Goal: Task Accomplishment & Management: Use online tool/utility

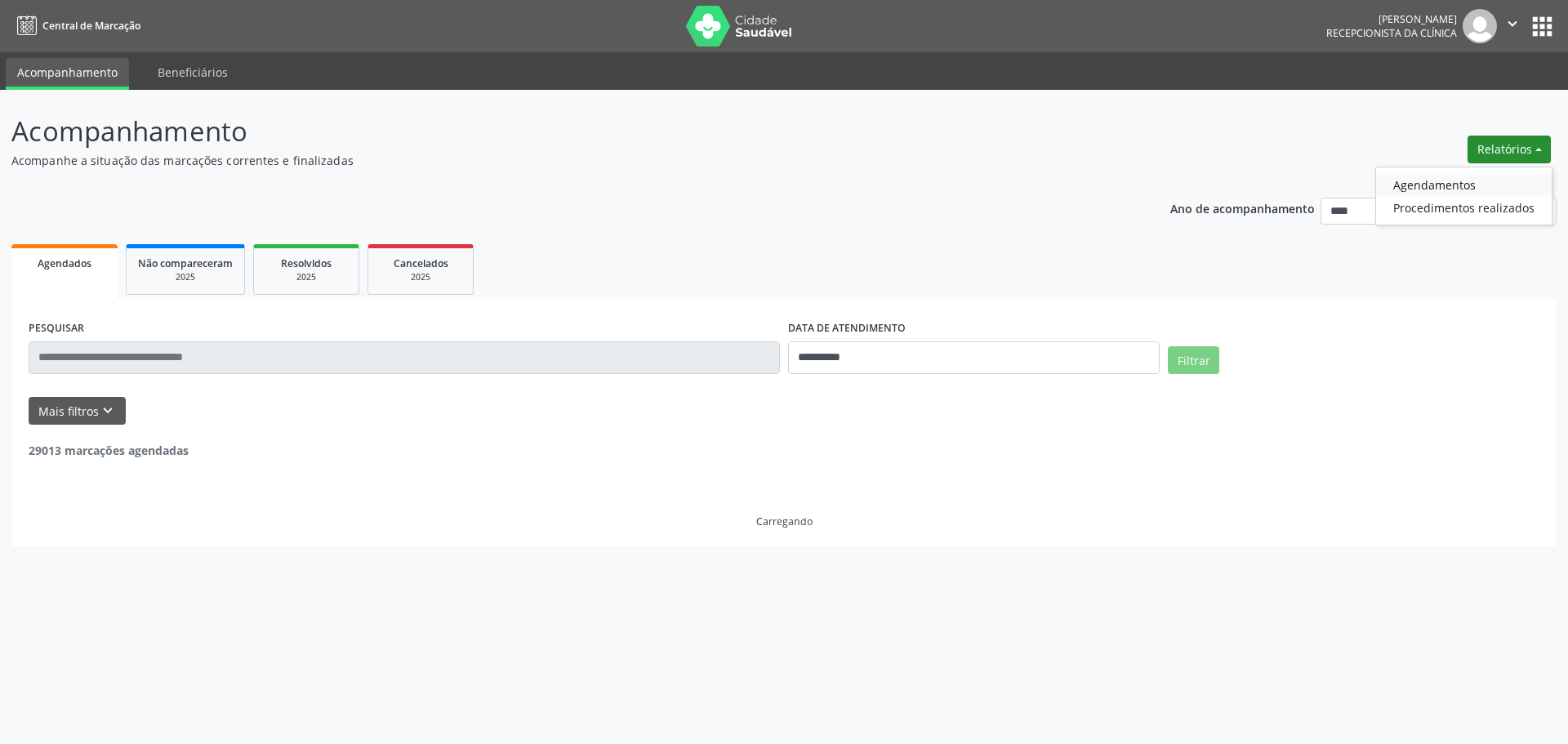
click at [1475, 183] on link "Agendamentos" at bounding box center [1464, 184] width 175 height 23
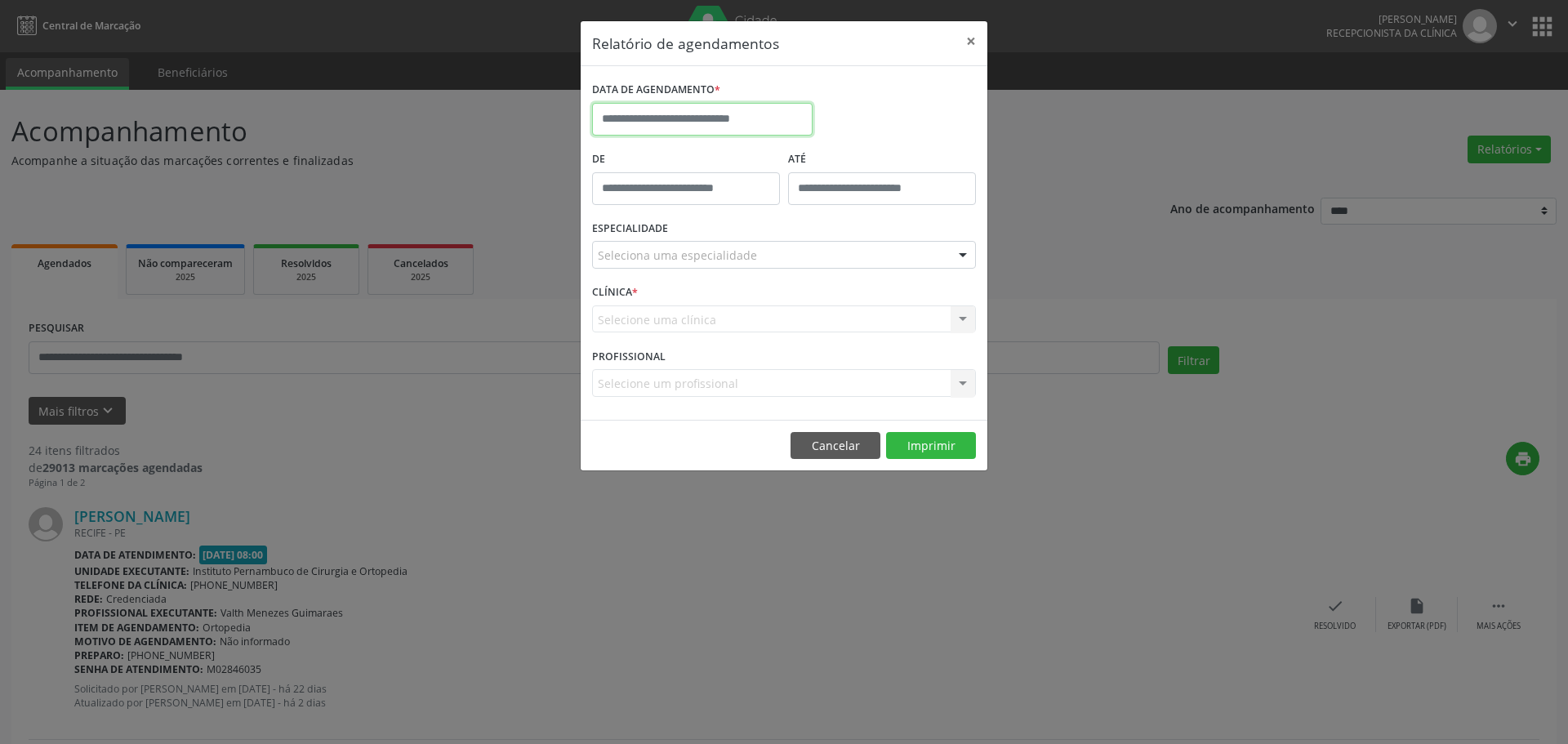
click at [754, 119] on input "text" at bounding box center [703, 119] width 220 height 32
click at [750, 304] on span "21" at bounding box center [753, 302] width 31 height 31
type input "**********"
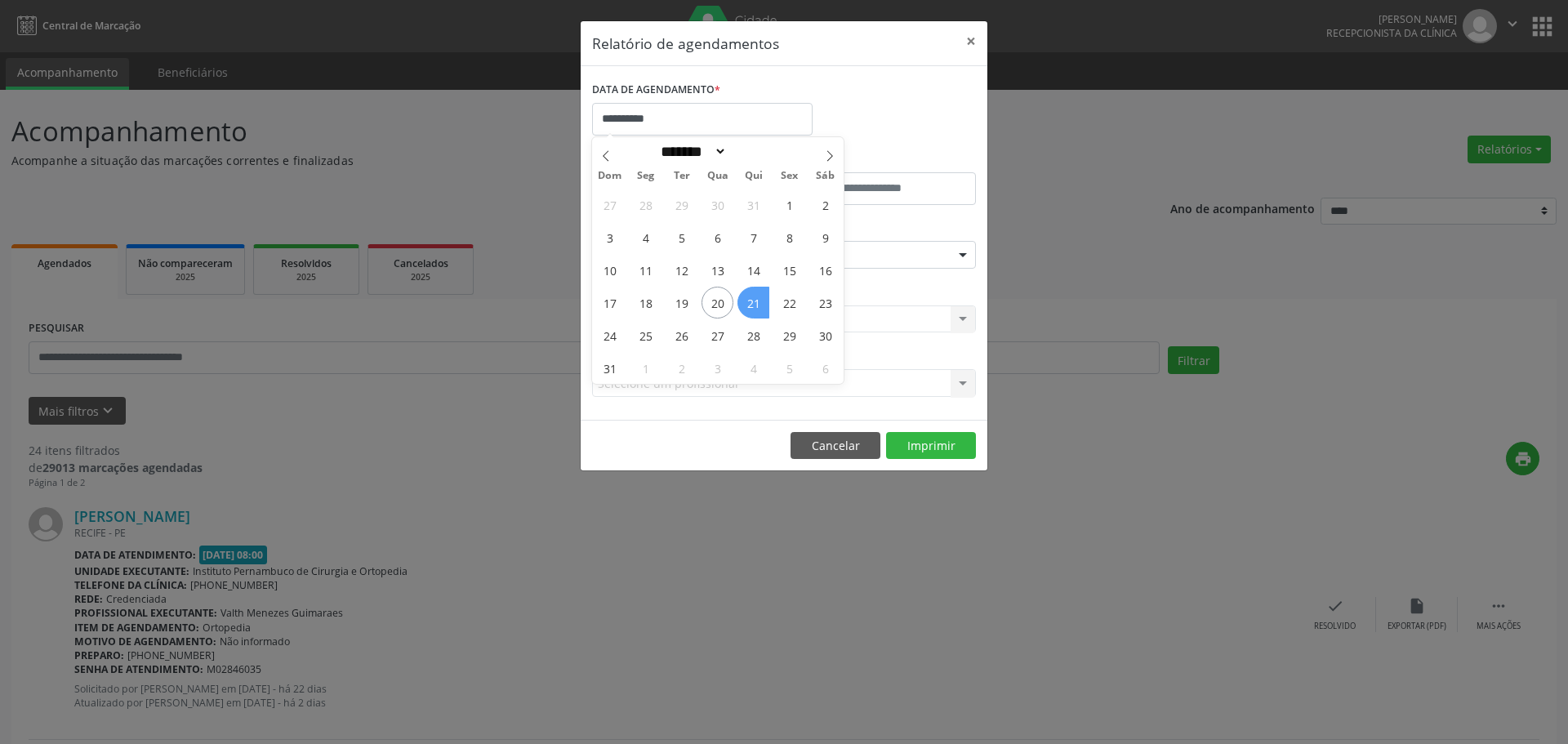
click at [750, 304] on span "21" at bounding box center [753, 302] width 31 height 31
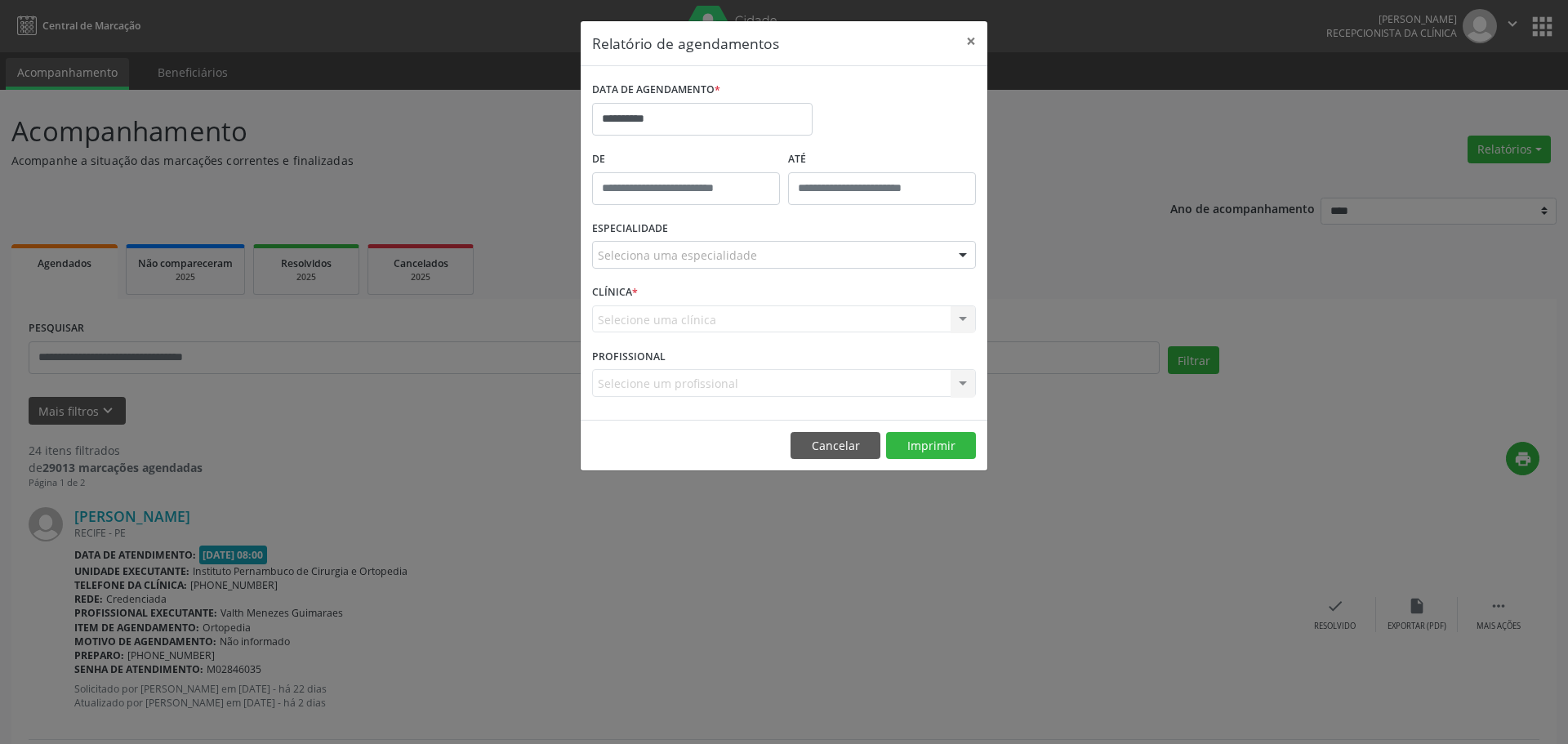
click at [701, 237] on div "ESPECIALIDADE Seleciona uma especialidade Todas as especialidades Alergologia A…" at bounding box center [784, 248] width 392 height 64
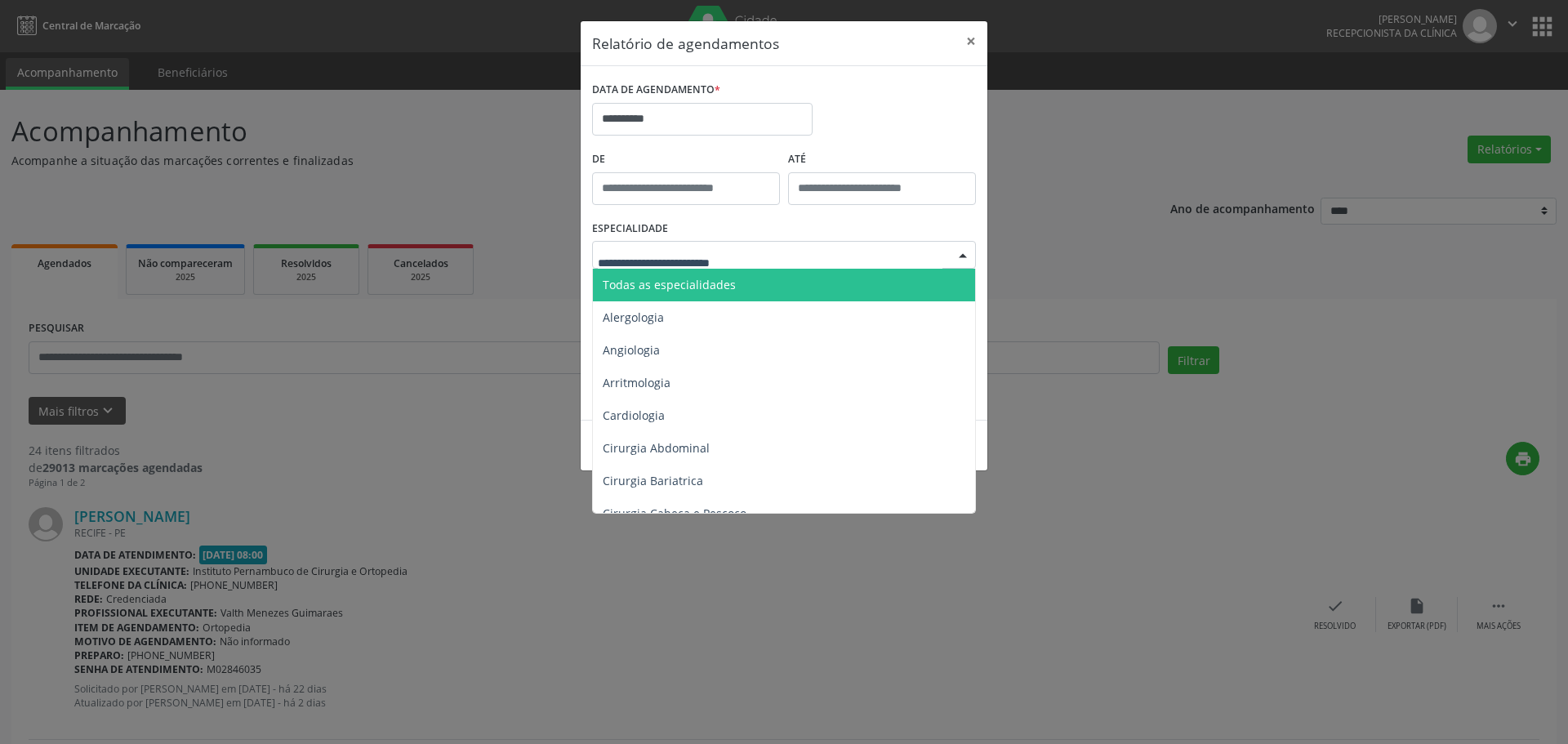
click at [715, 284] on span "Todas as especialidades" at bounding box center [668, 284] width 133 height 16
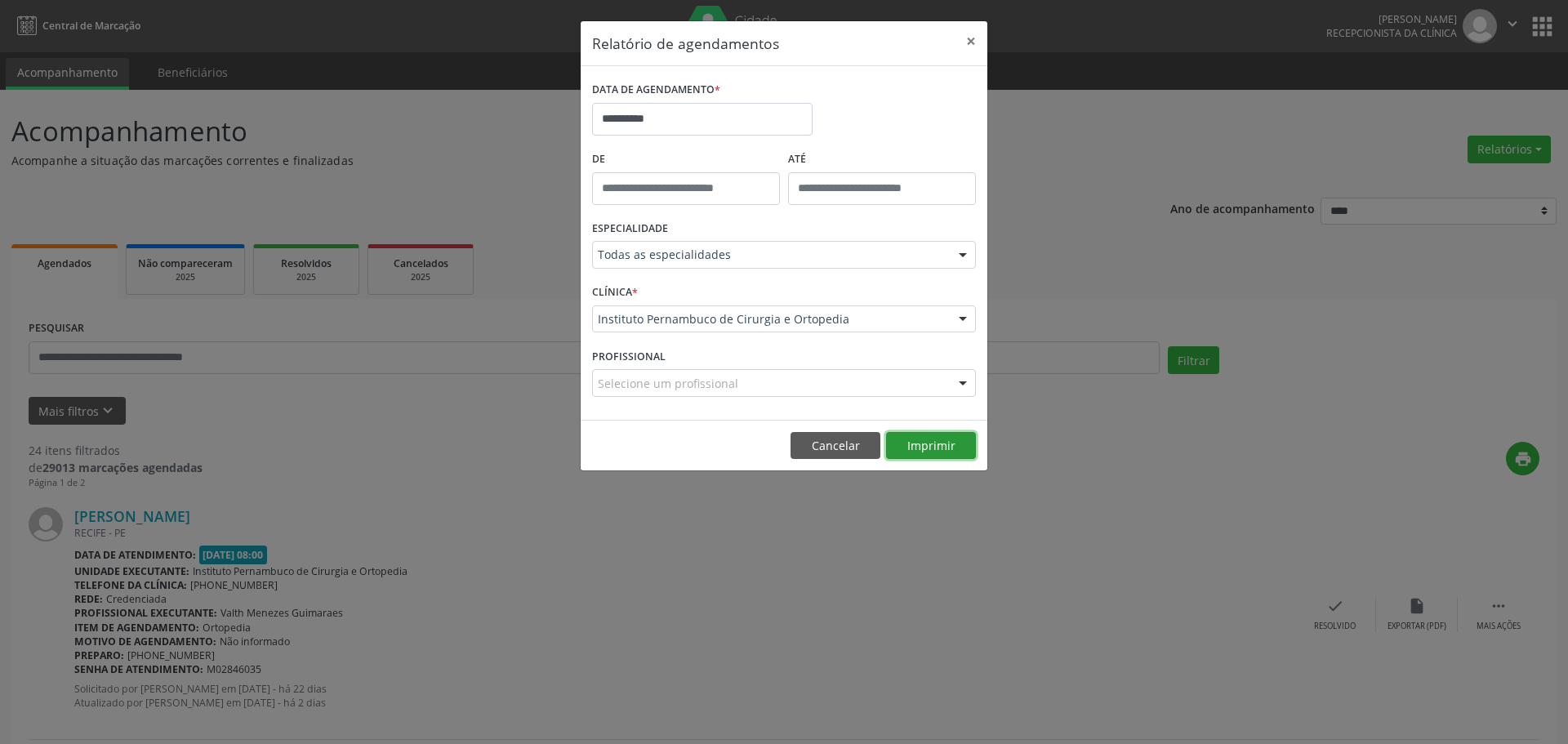
click at [934, 434] on button "Imprimir" at bounding box center [930, 446] width 90 height 28
click at [737, 115] on input "**********" at bounding box center [703, 119] width 220 height 32
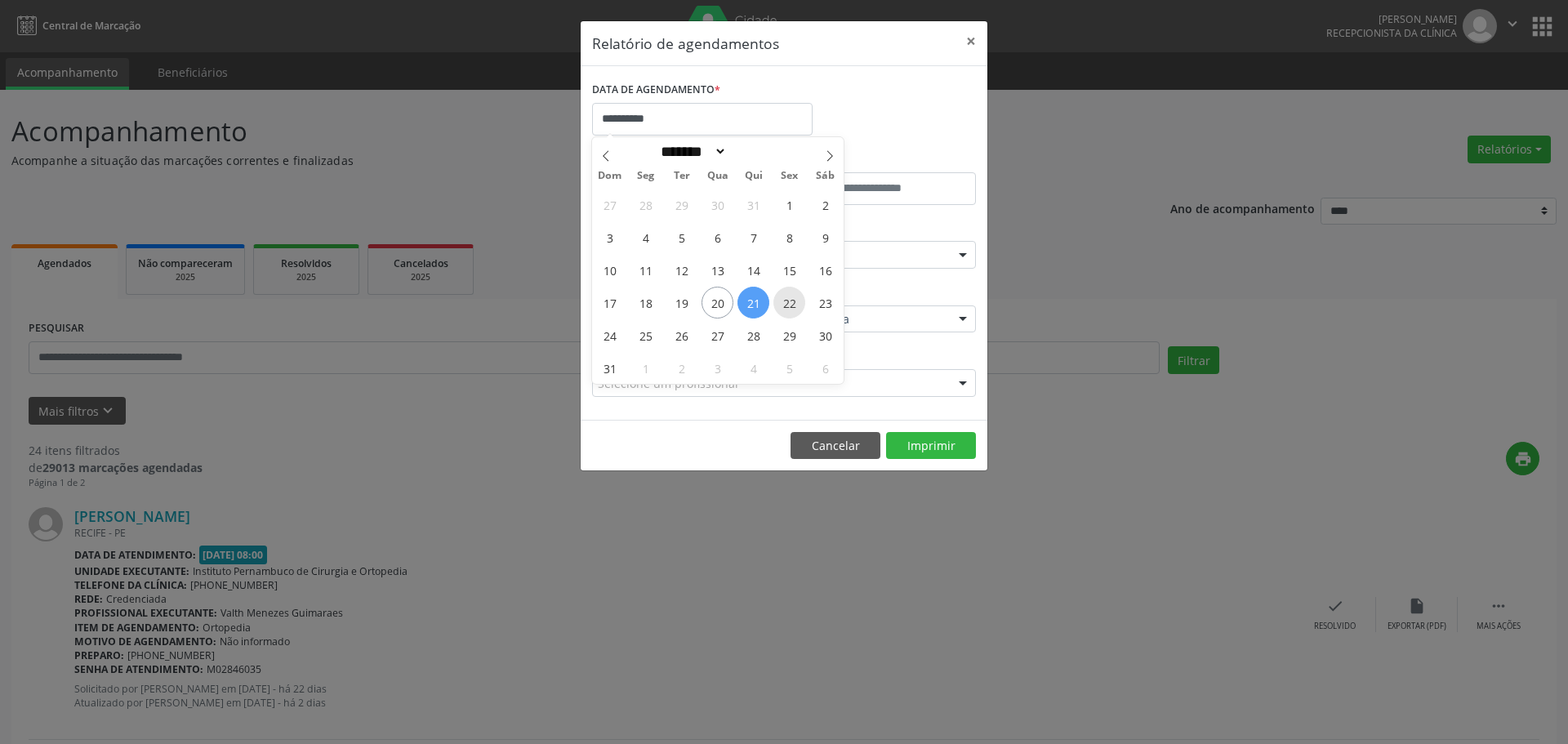
click at [784, 302] on span "22" at bounding box center [789, 302] width 31 height 31
type input "**********"
click at [784, 302] on span "22" at bounding box center [789, 302] width 31 height 31
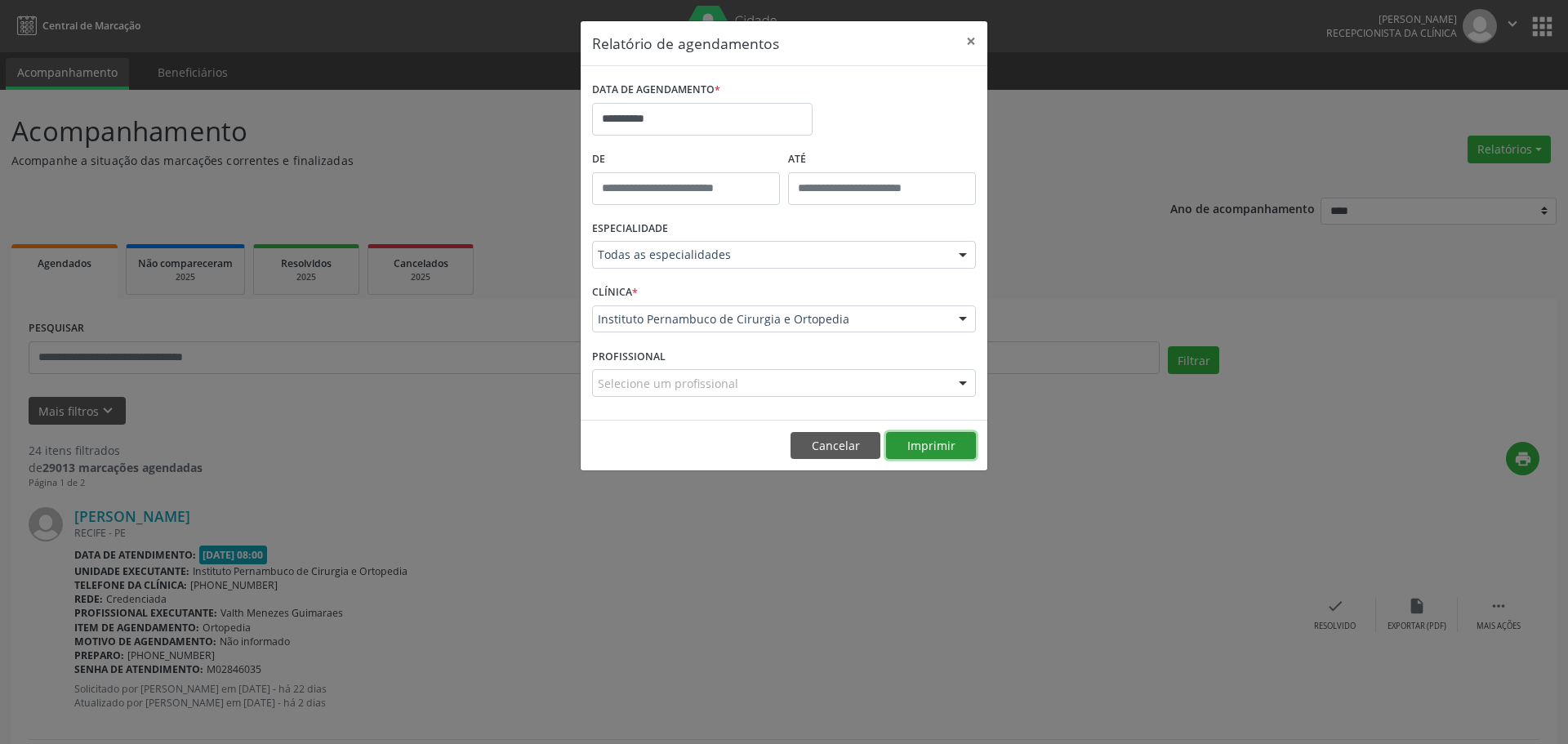
click at [949, 438] on button "Imprimir" at bounding box center [930, 446] width 90 height 28
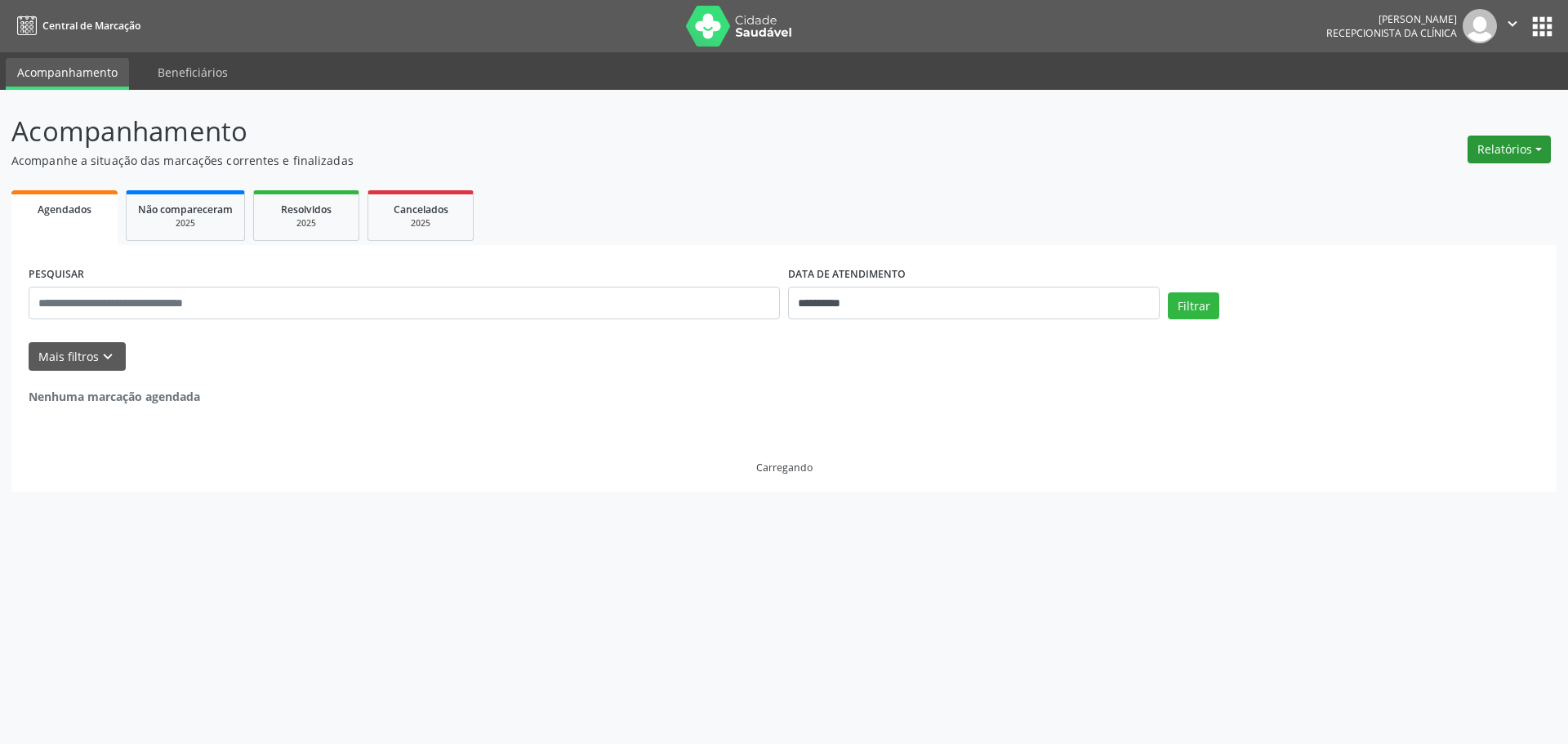
click at [1505, 144] on button "Relatórios" at bounding box center [1509, 150] width 84 height 28
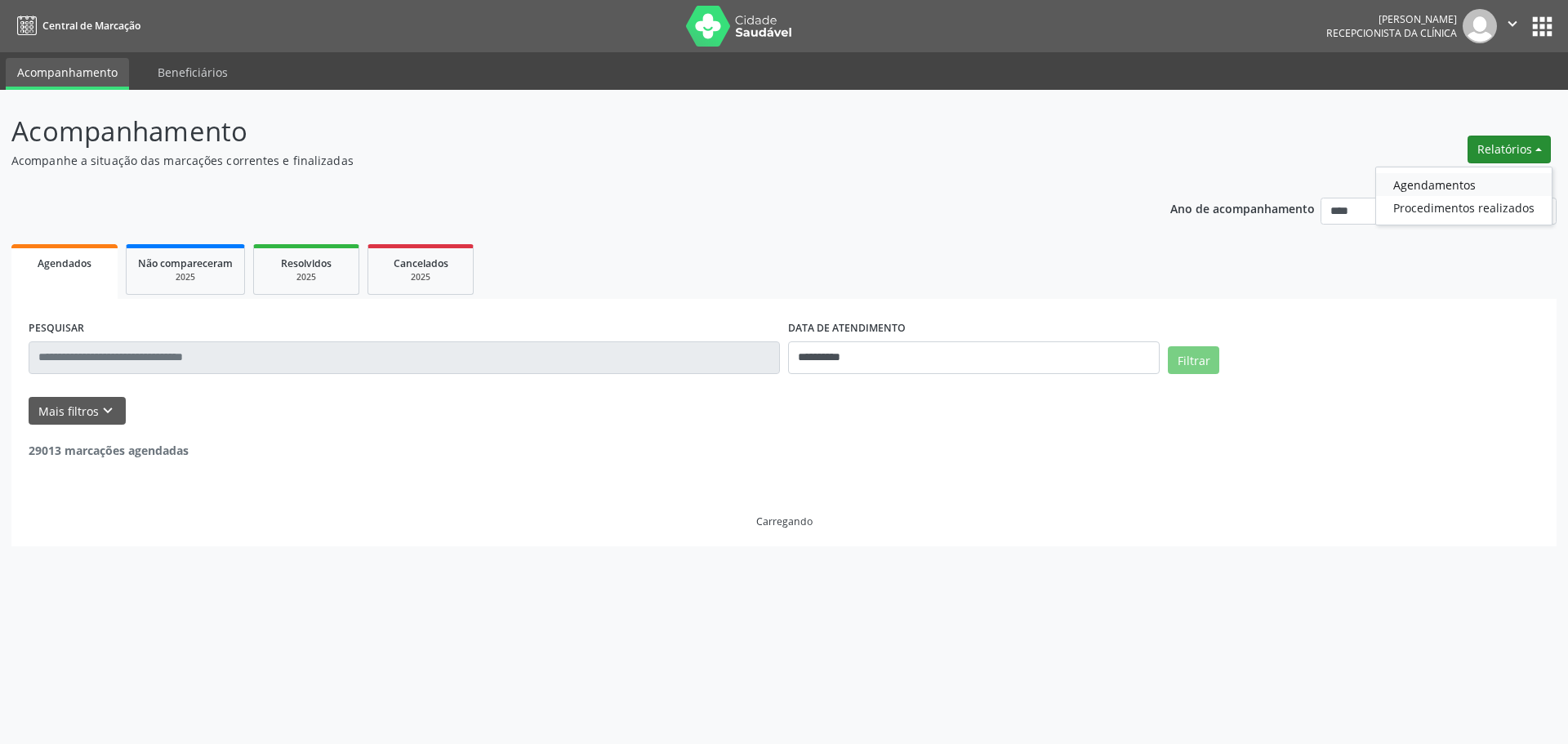
click at [1451, 188] on link "Agendamentos" at bounding box center [1464, 184] width 175 height 23
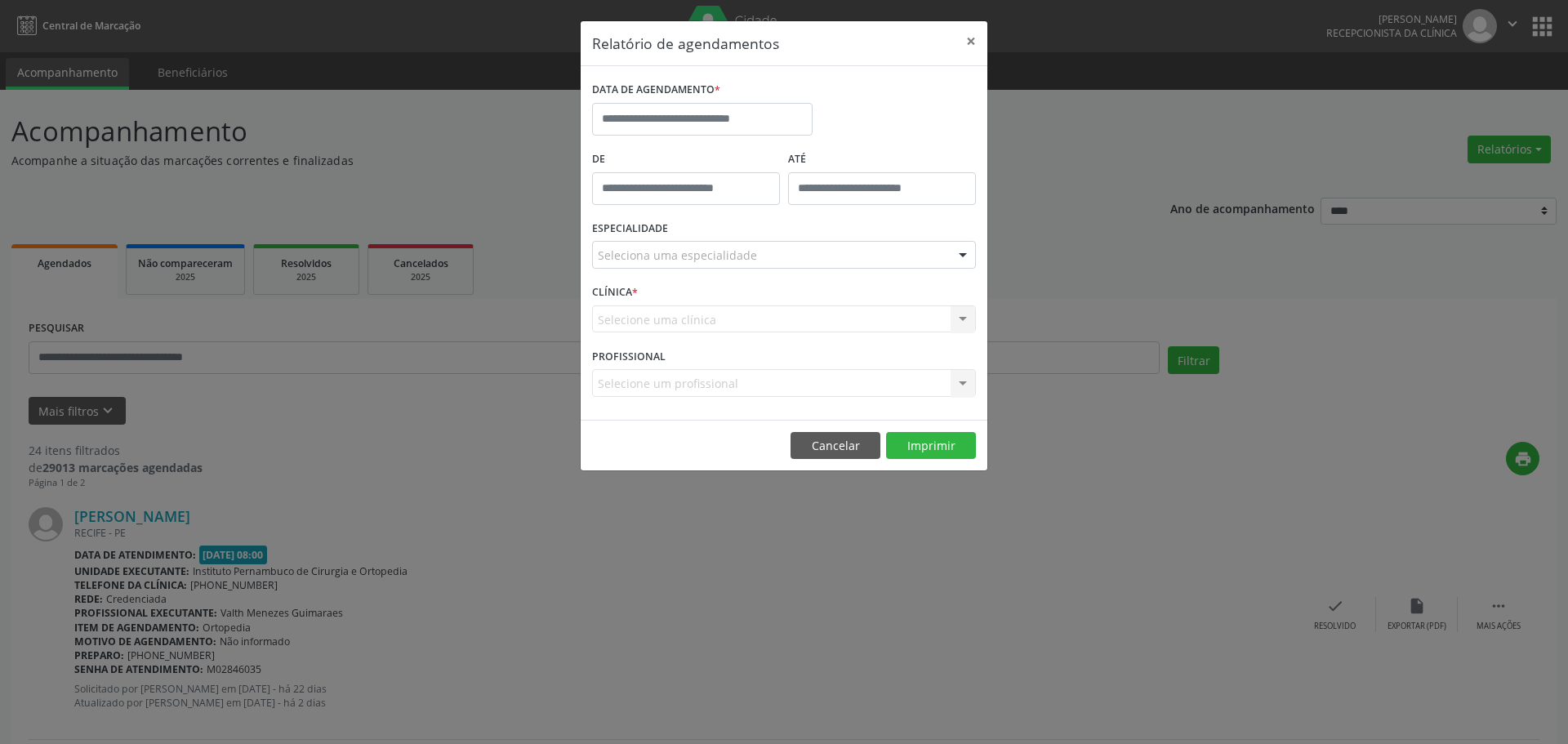
click at [769, 142] on div "DATA DE AGENDAMENTO *" at bounding box center [702, 112] width 228 height 70
click at [751, 120] on input "text" at bounding box center [703, 119] width 220 height 32
click at [651, 334] on span "25" at bounding box center [646, 335] width 31 height 31
type input "**********"
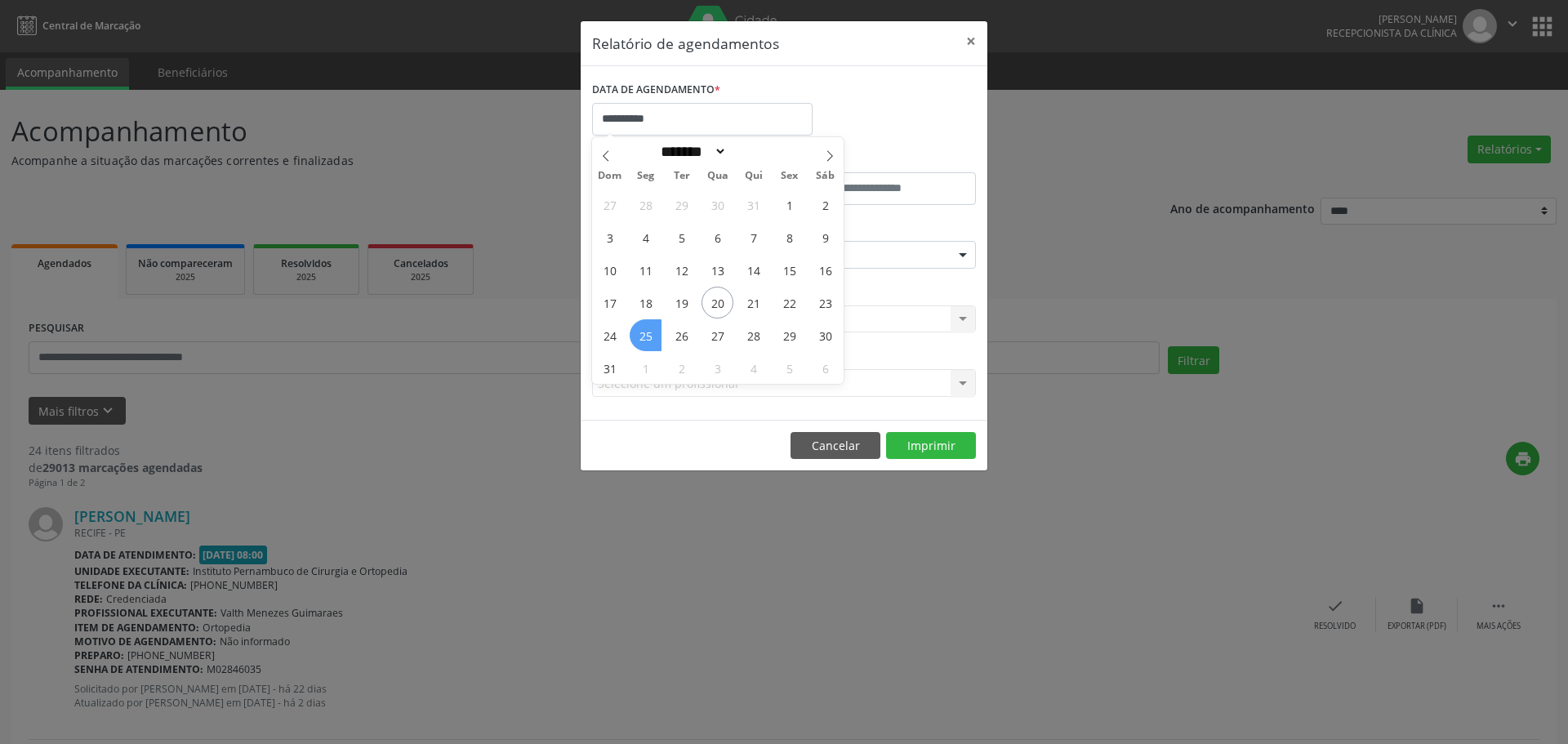
click at [651, 334] on span "25" at bounding box center [646, 335] width 31 height 31
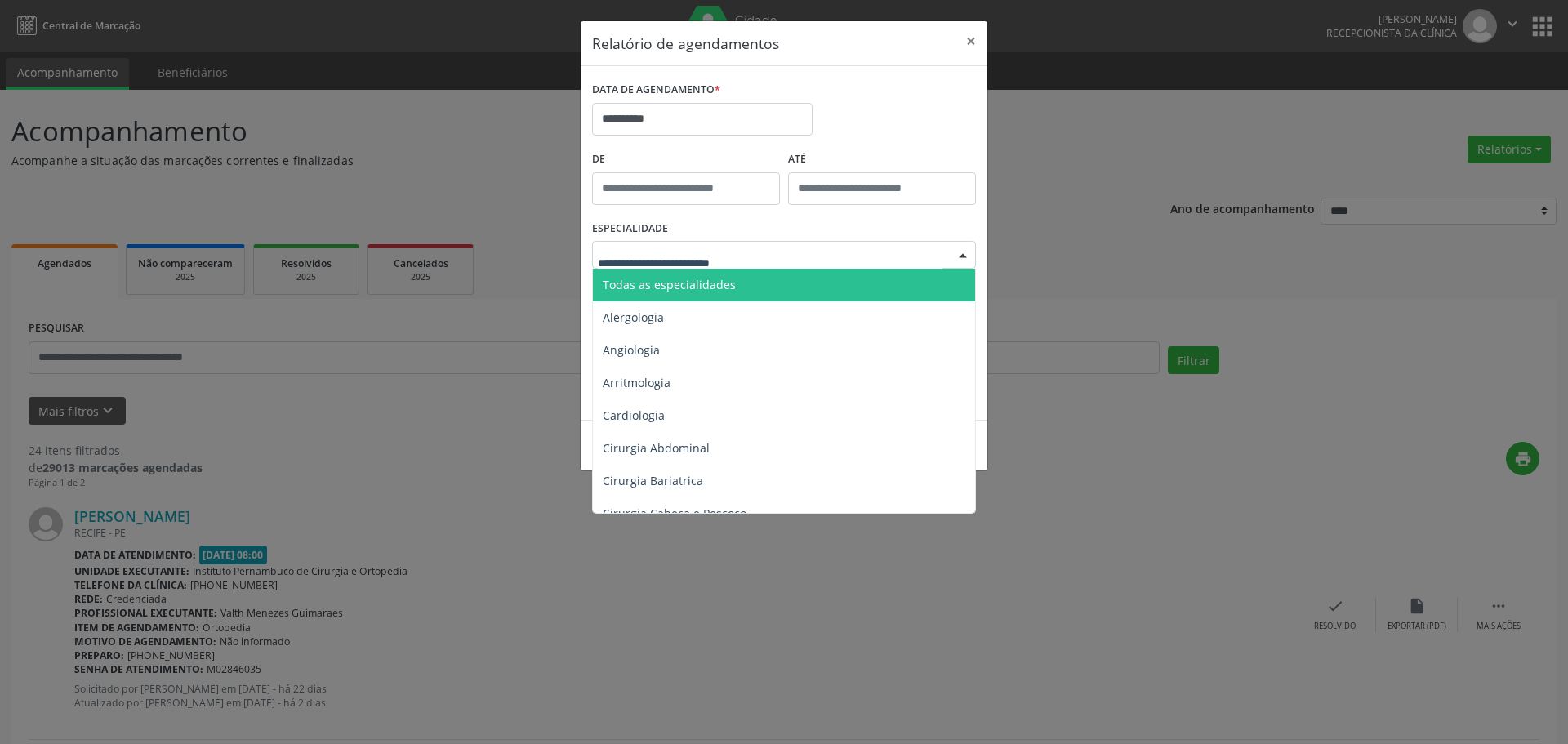
drag, startPoint x: 701, startPoint y: 257, endPoint x: 698, endPoint y: 271, distance: 14.3
click at [693, 280] on span "Todas as especialidades" at bounding box center [668, 284] width 133 height 16
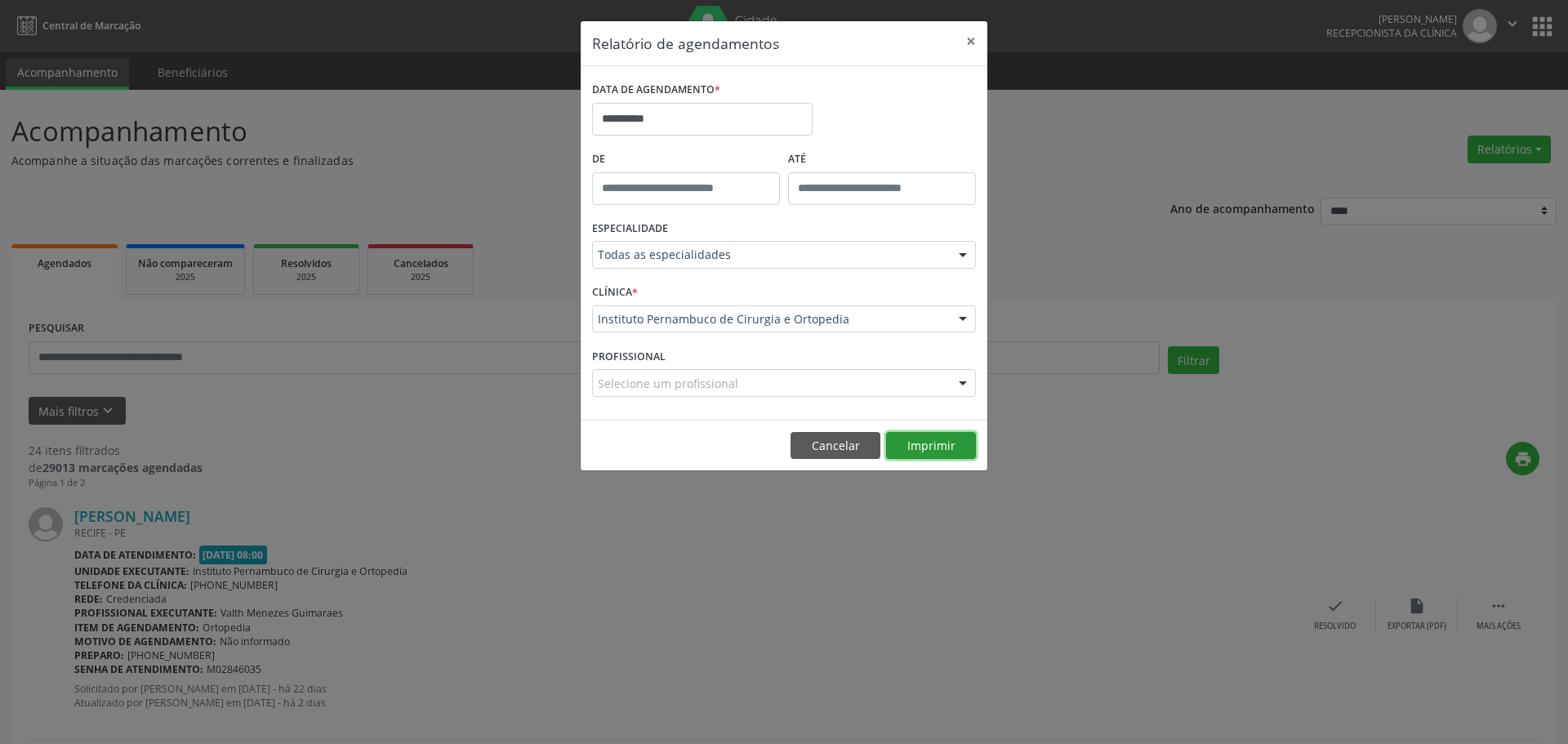
click at [964, 436] on button "Imprimir" at bounding box center [930, 446] width 90 height 28
